Goal: Information Seeking & Learning: Learn about a topic

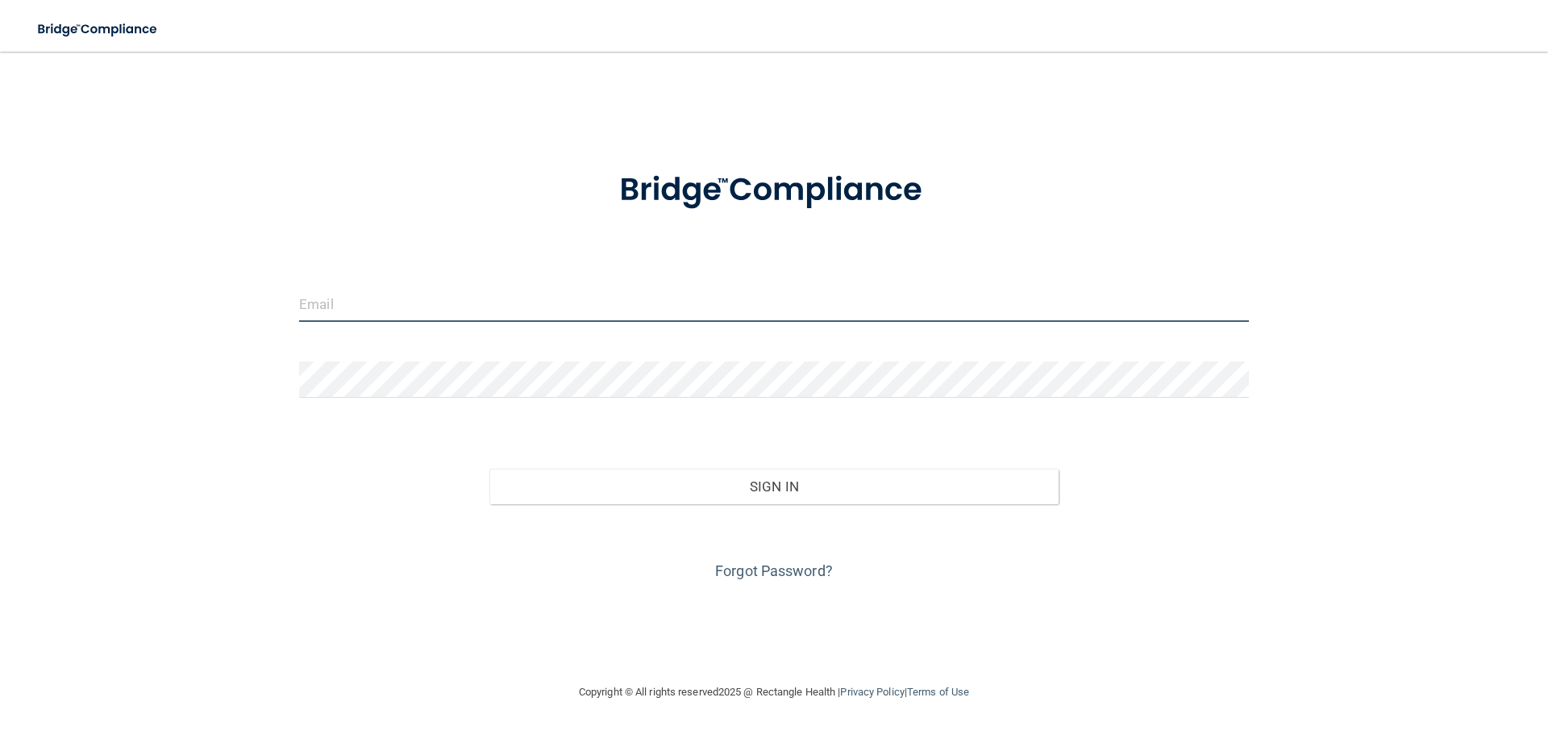
type input "[EMAIL_ADDRESS][DOMAIN_NAME]"
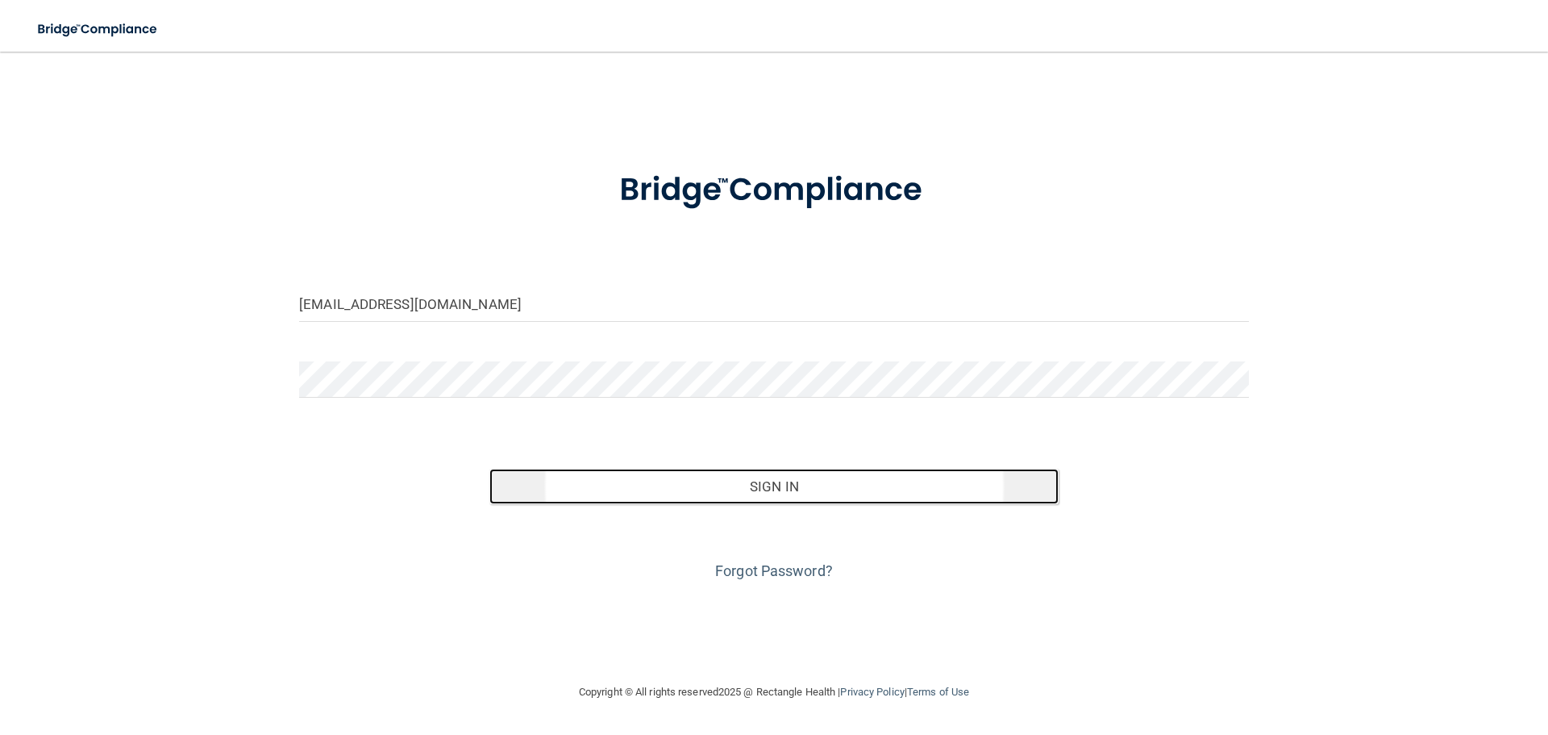
click at [830, 486] on button "Sign In" at bounding box center [775, 486] width 570 height 35
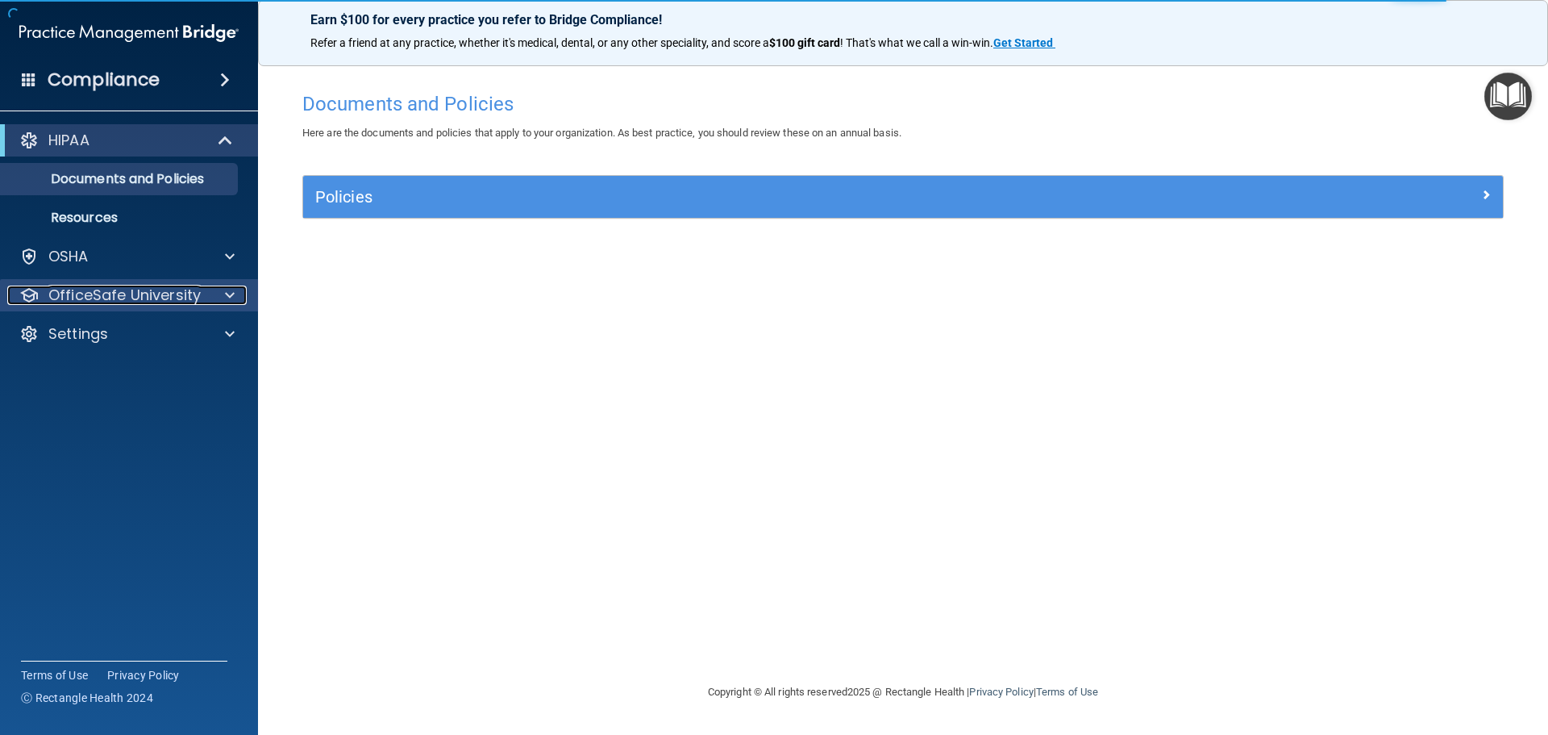
click at [125, 298] on p "OfficeSafe University" at bounding box center [124, 294] width 152 height 19
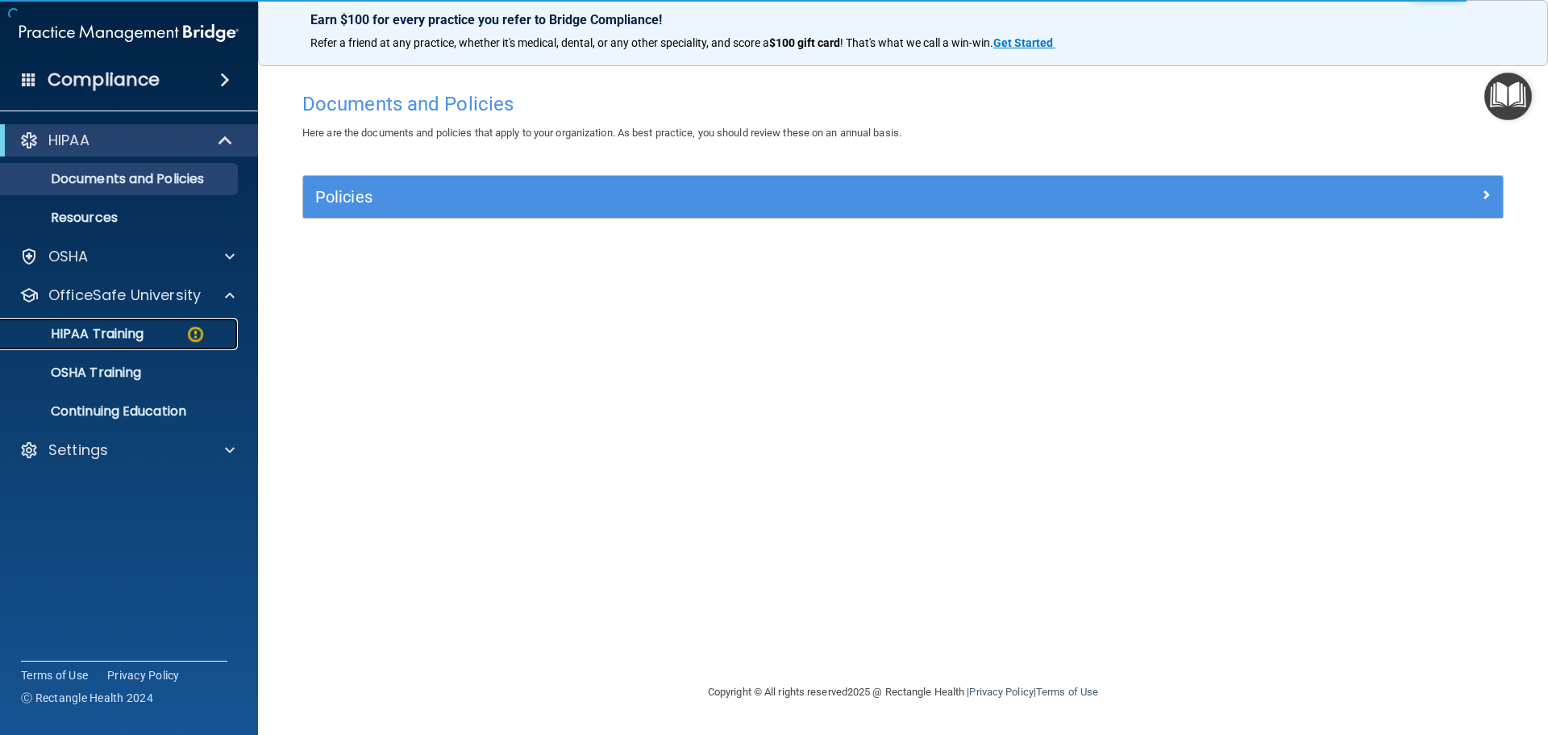
click at [158, 331] on div "HIPAA Training" at bounding box center [120, 334] width 220 height 16
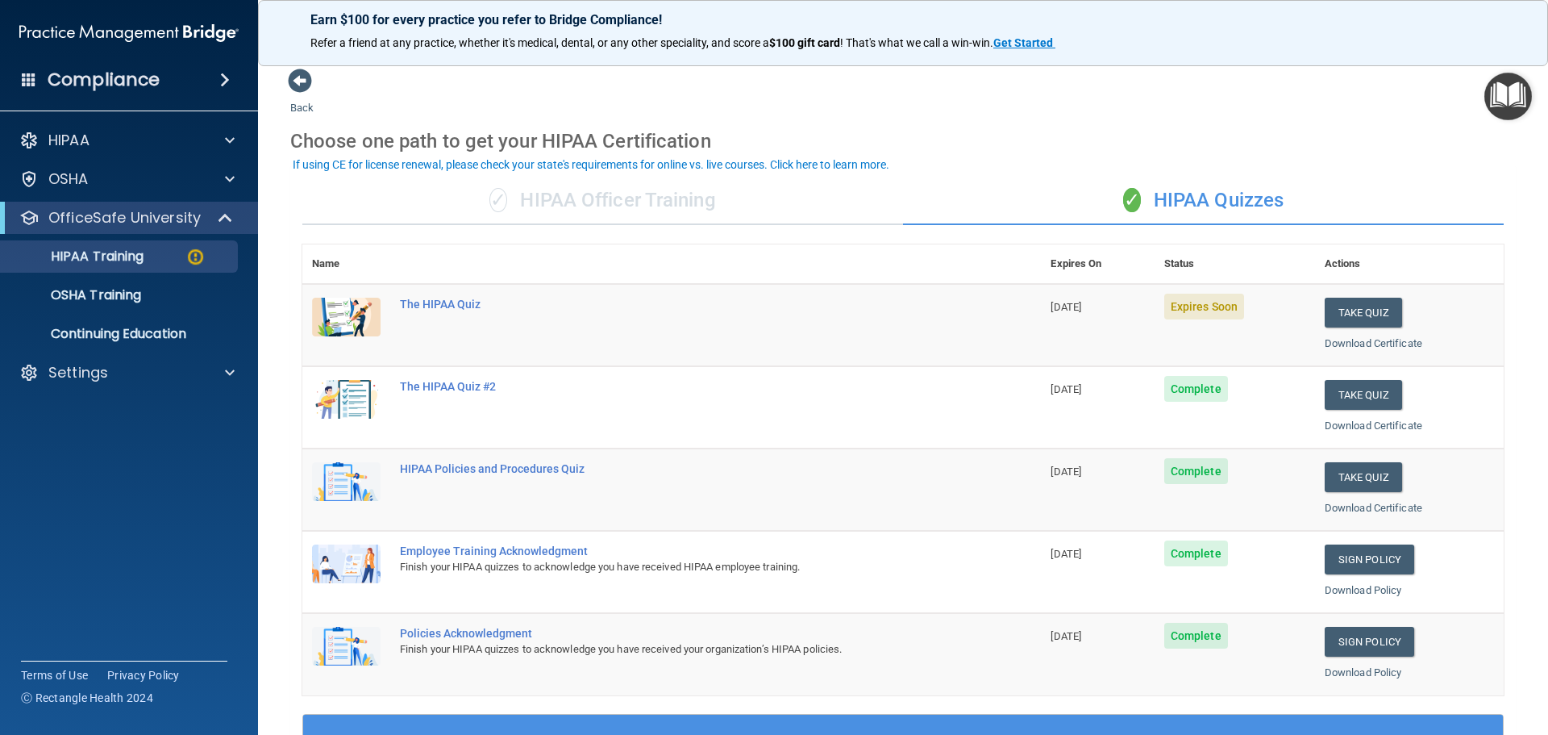
click at [617, 208] on div "✓ HIPAA Officer Training" at bounding box center [602, 201] width 601 height 48
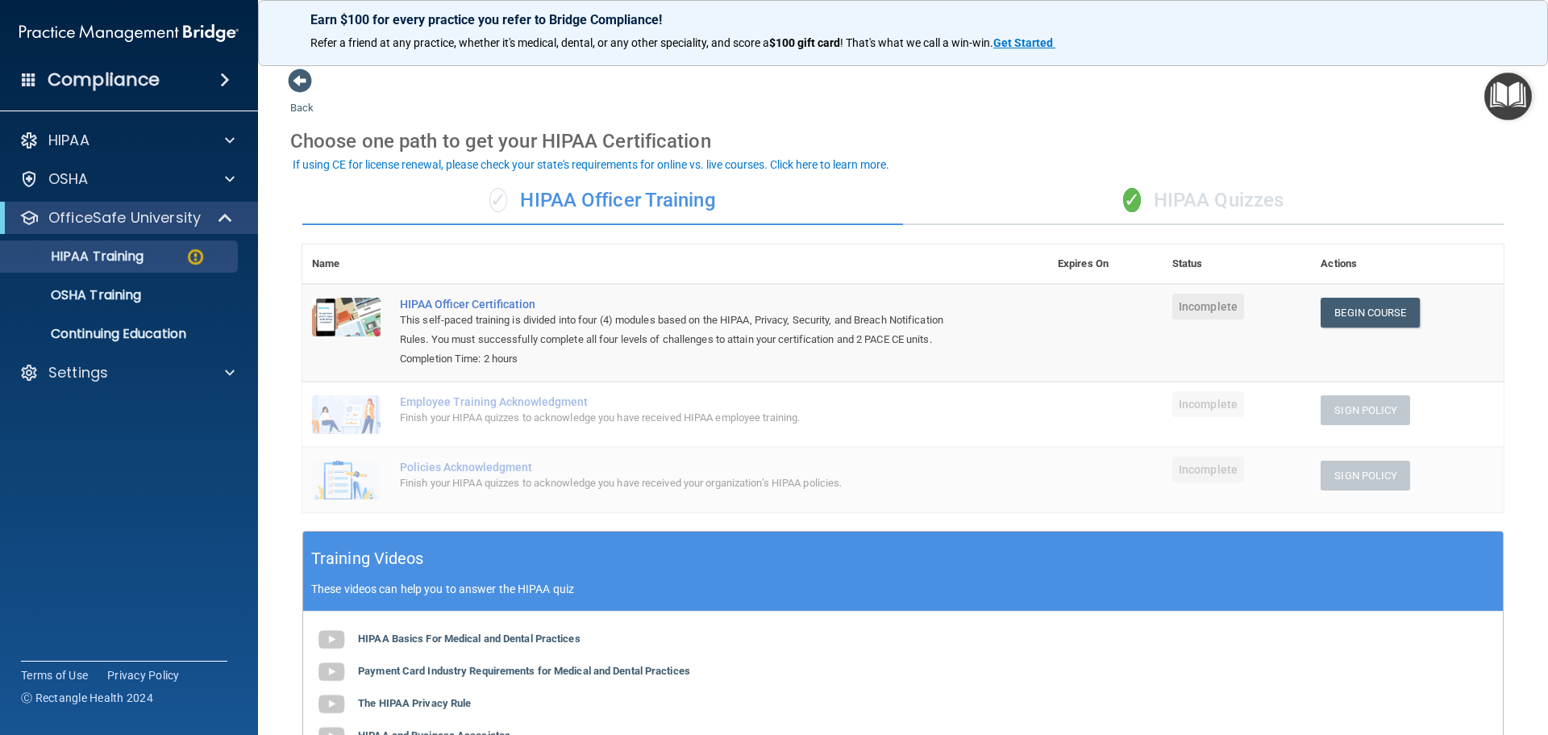
click at [1147, 198] on div "✓ HIPAA Quizzes" at bounding box center [1203, 201] width 601 height 48
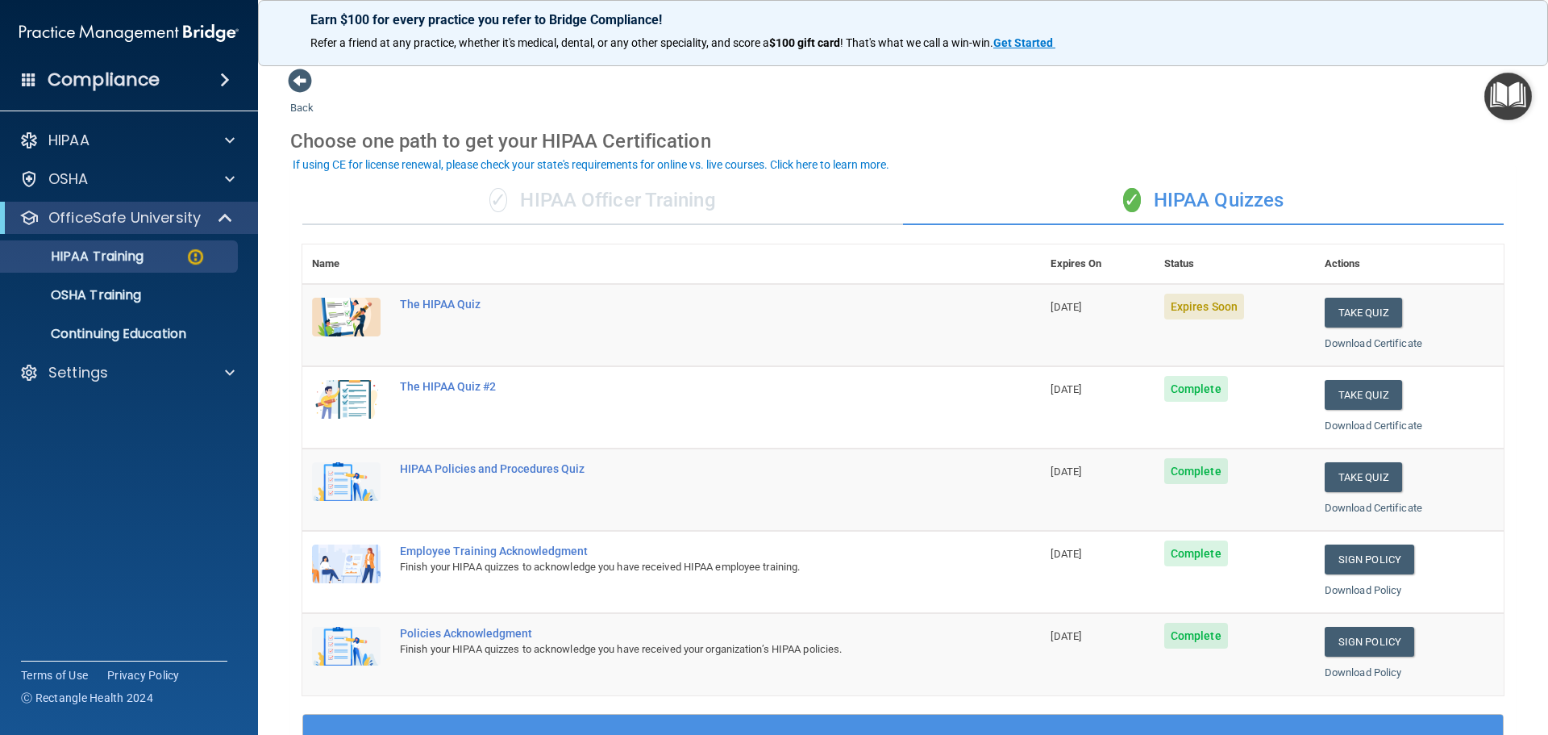
click at [1274, 563] on td "Complete" at bounding box center [1235, 572] width 160 height 82
click at [423, 298] on div "The HIPAA Quiz" at bounding box center [680, 304] width 560 height 13
